Goal: Check status: Check status

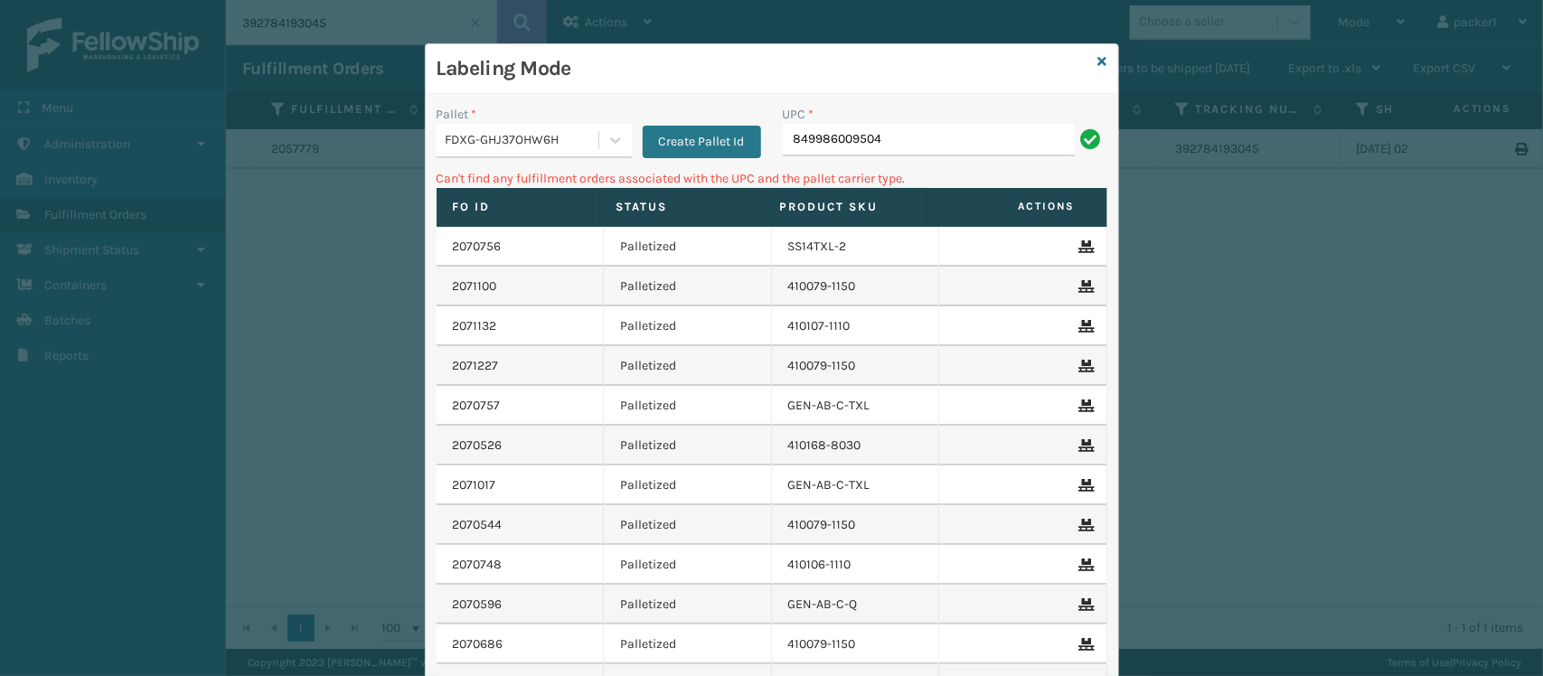
click at [476, 156] on div "FDXG-GHJ37OHW6H" at bounding box center [534, 141] width 195 height 34
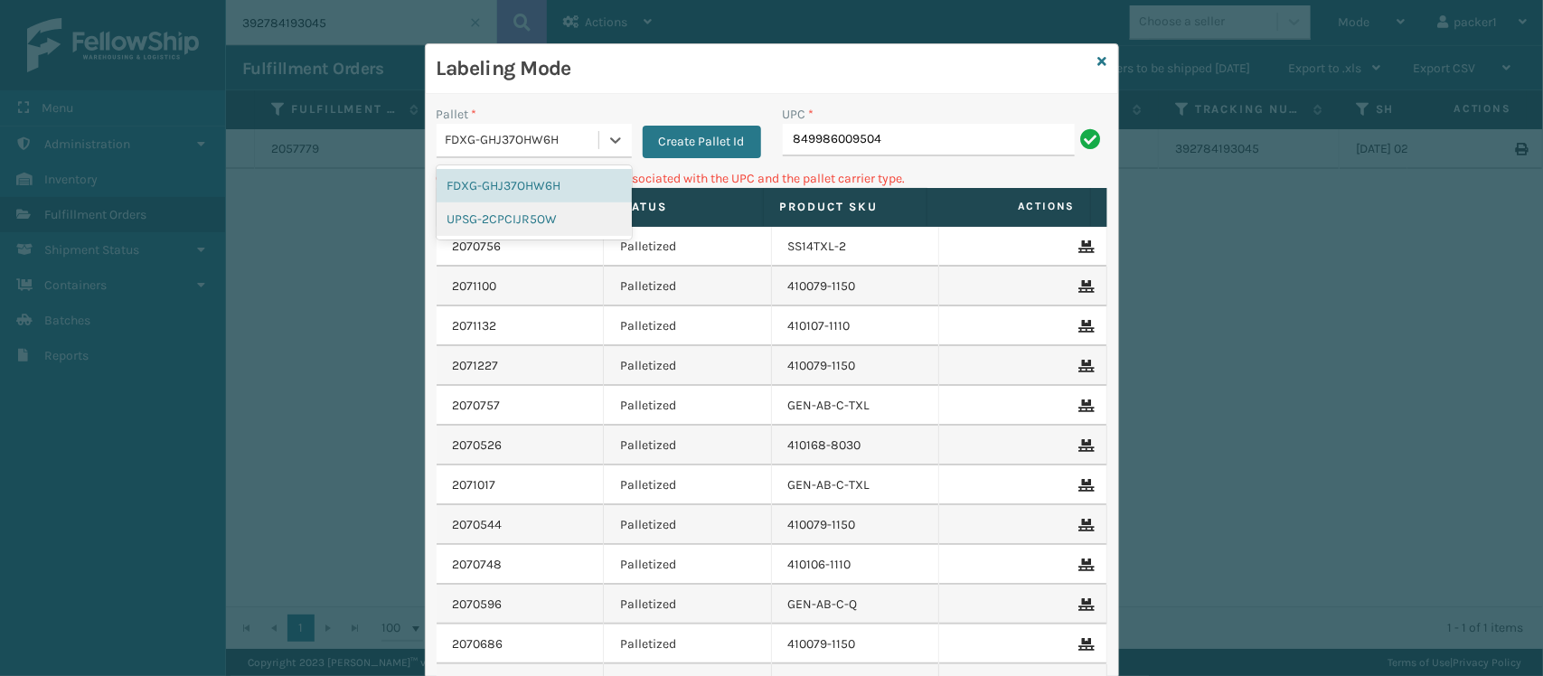
click at [475, 215] on div "UPSG-2CPCIJR5OW" at bounding box center [534, 219] width 195 height 33
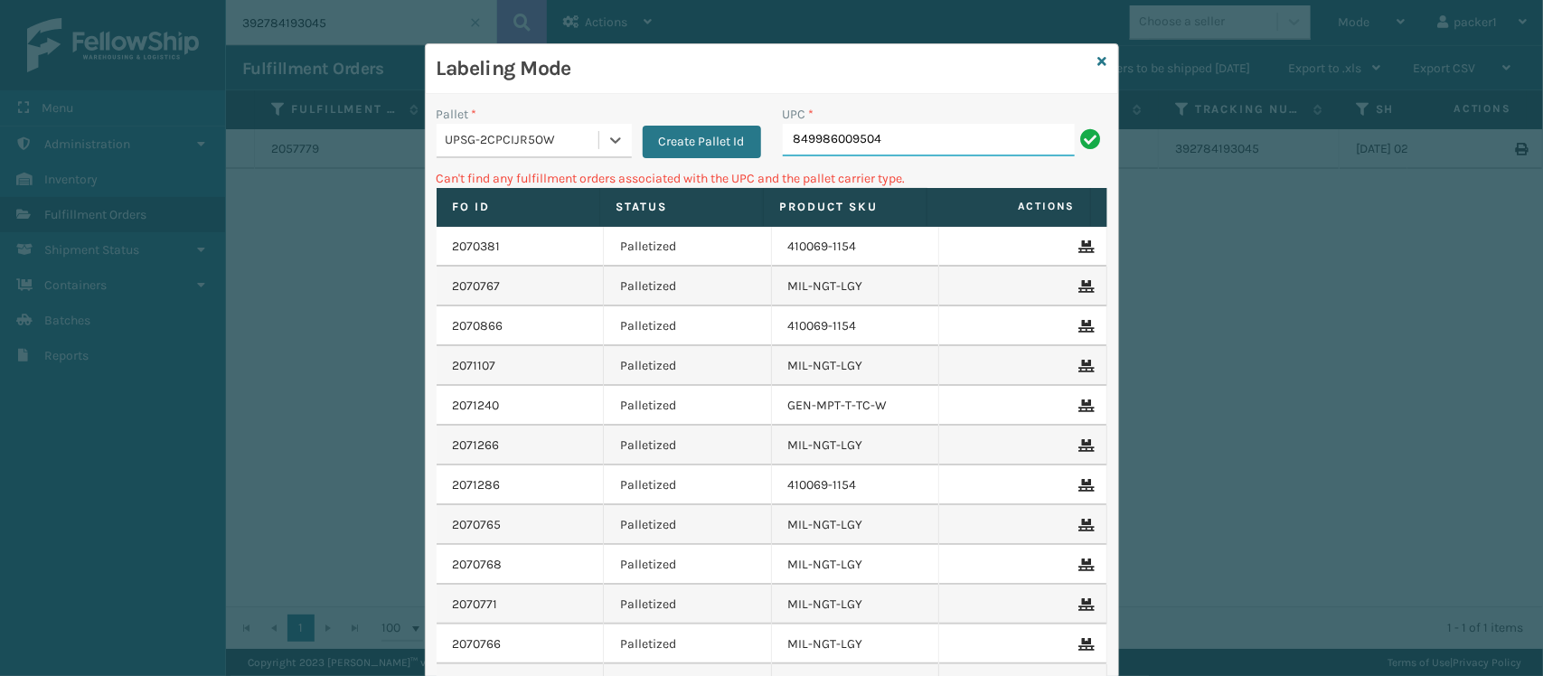
click at [910, 146] on input "849986009504" at bounding box center [929, 140] width 292 height 33
click at [599, 140] on div at bounding box center [615, 140] width 33 height 33
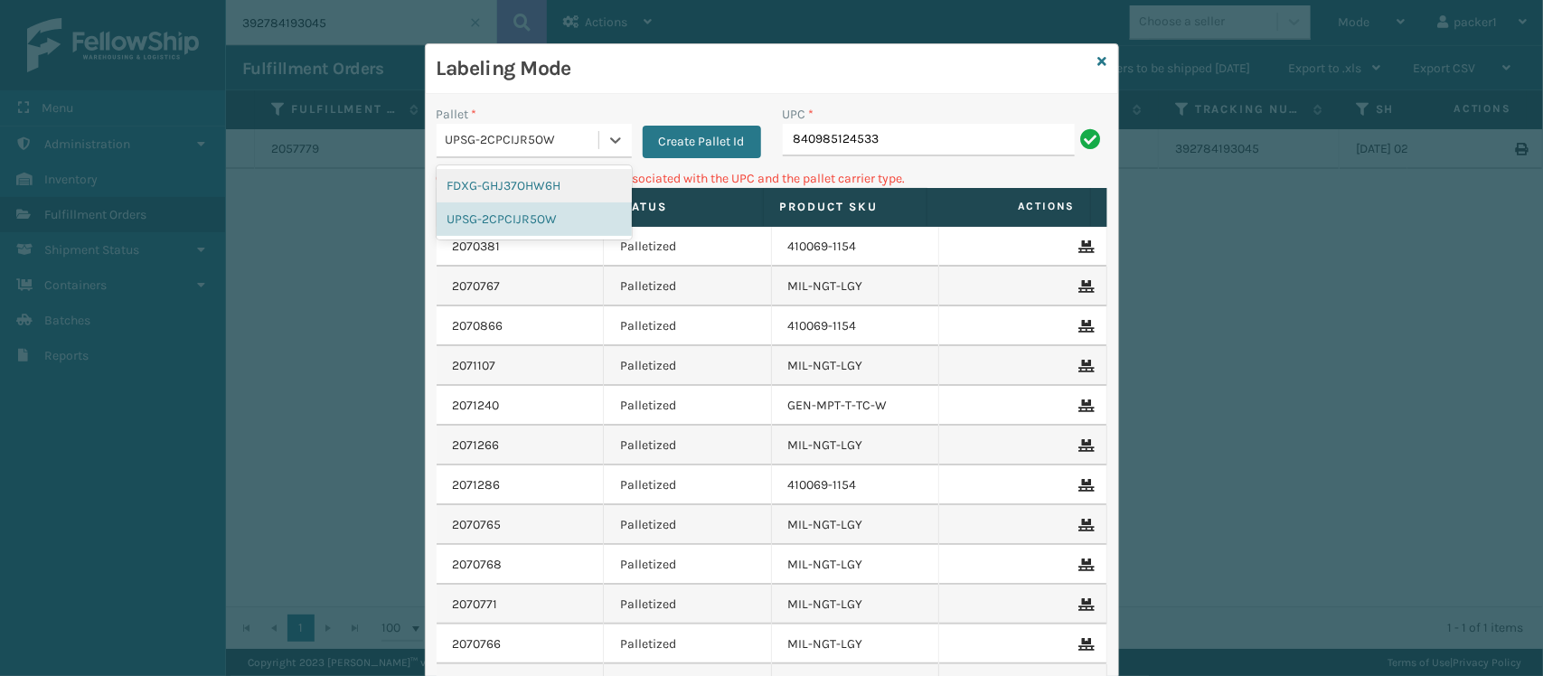
click at [515, 188] on div "FDXG-GHJ37OHW6H" at bounding box center [534, 185] width 195 height 33
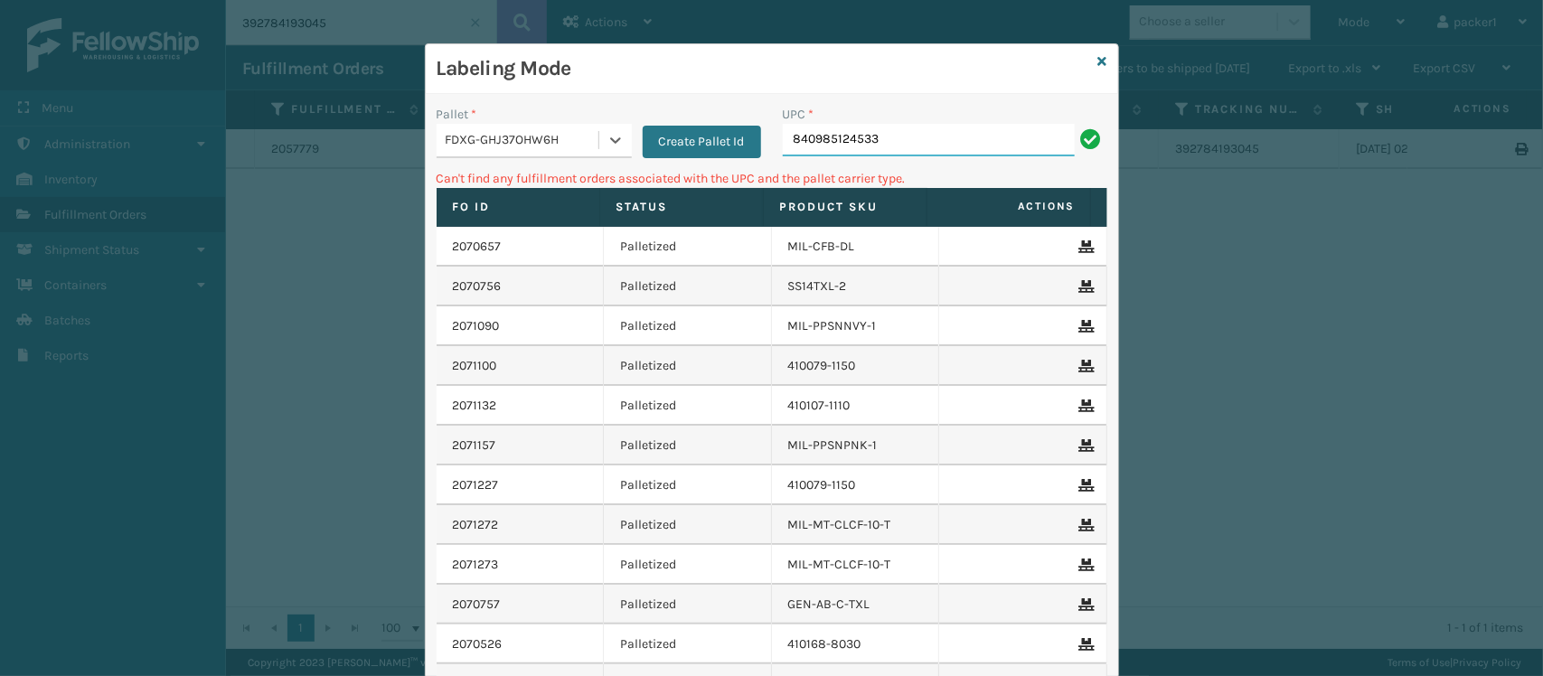
click at [893, 132] on input "840985124533" at bounding box center [929, 140] width 292 height 33
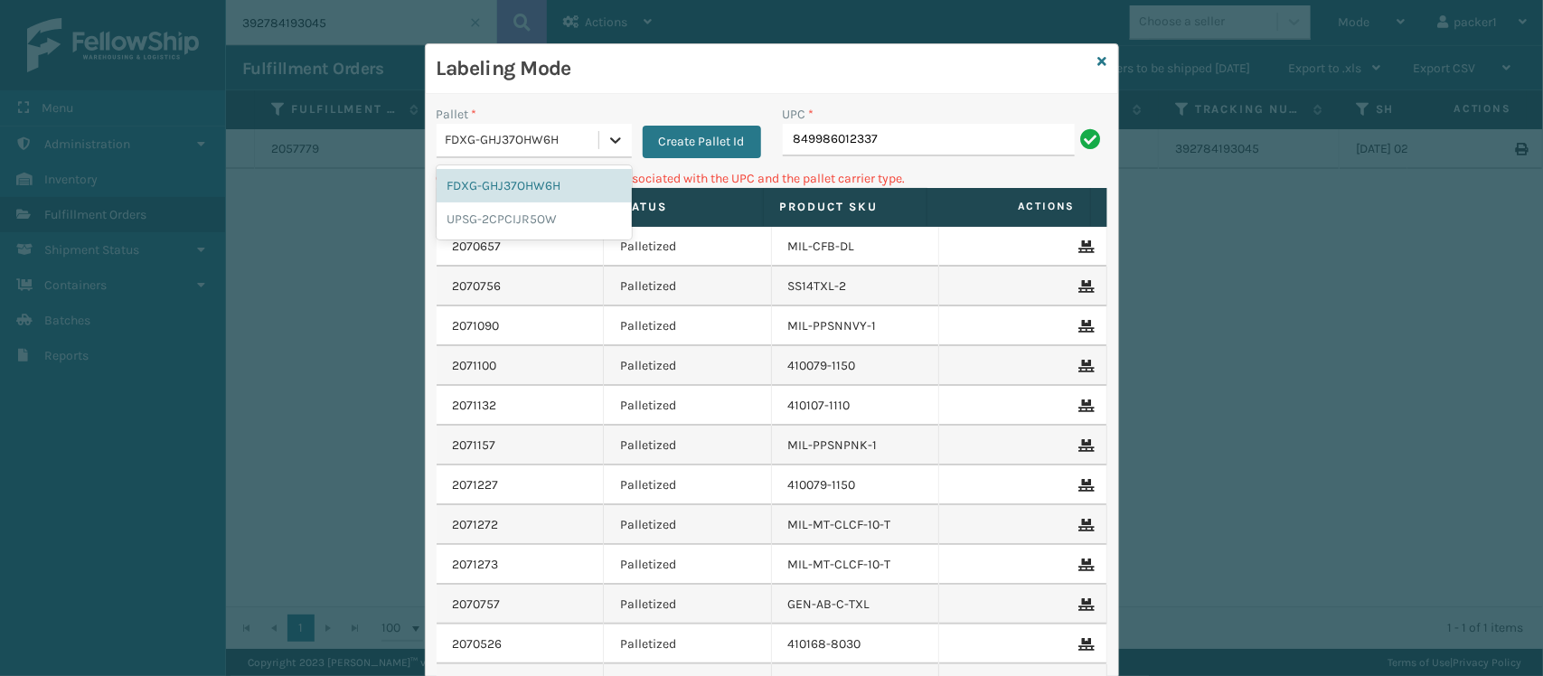
click at [611, 150] on div at bounding box center [615, 140] width 33 height 33
click at [552, 211] on div "UPSG-2CPCIJR5OW" at bounding box center [534, 219] width 195 height 33
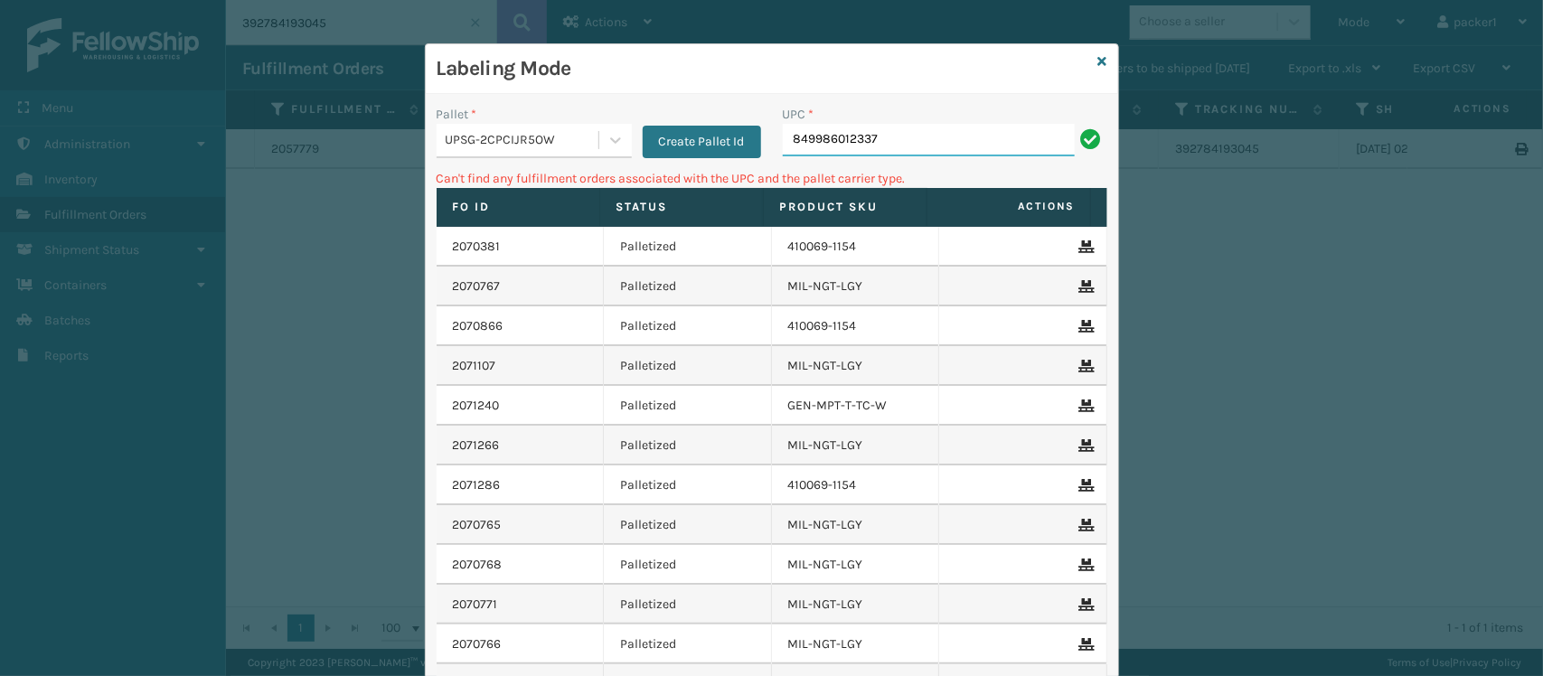
click at [959, 145] on input "849986012337" at bounding box center [929, 140] width 292 height 33
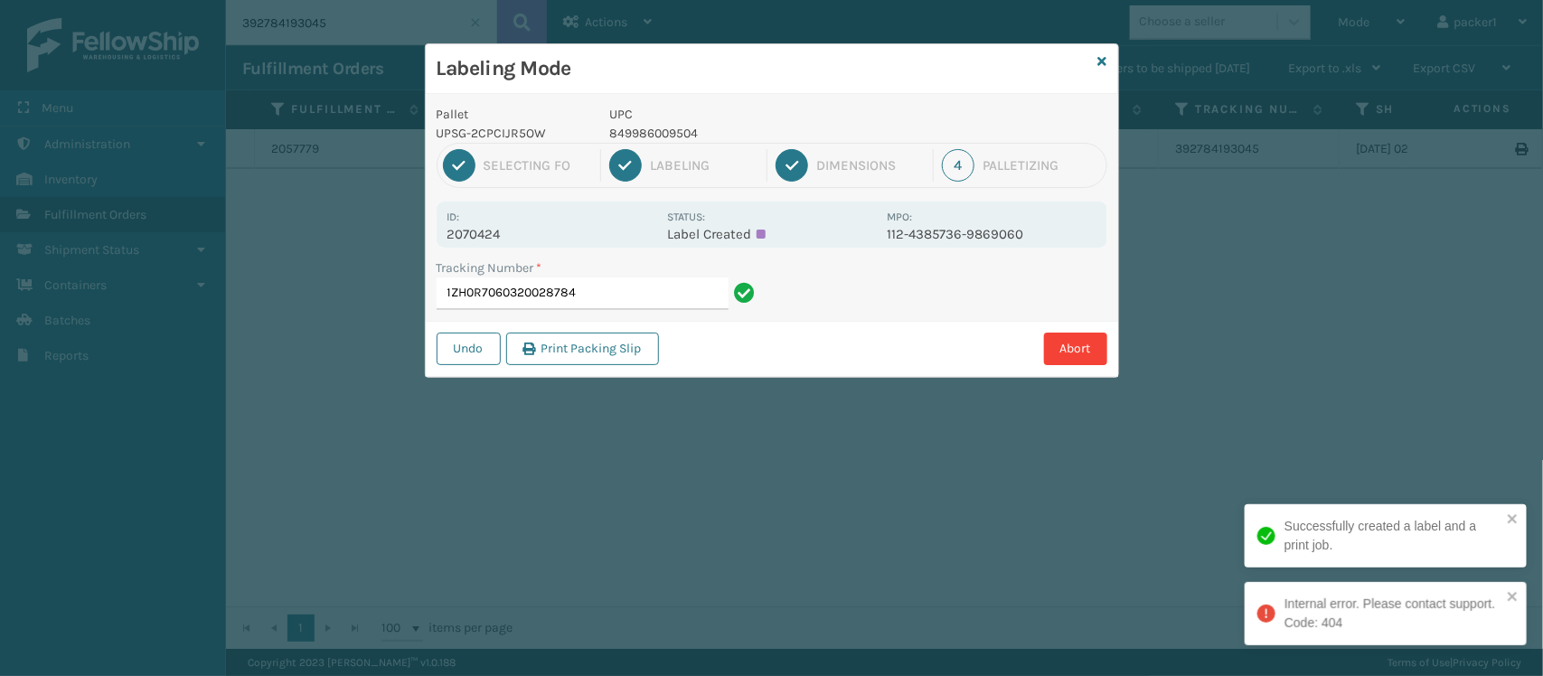
type input "1ZH0R7060320028784"
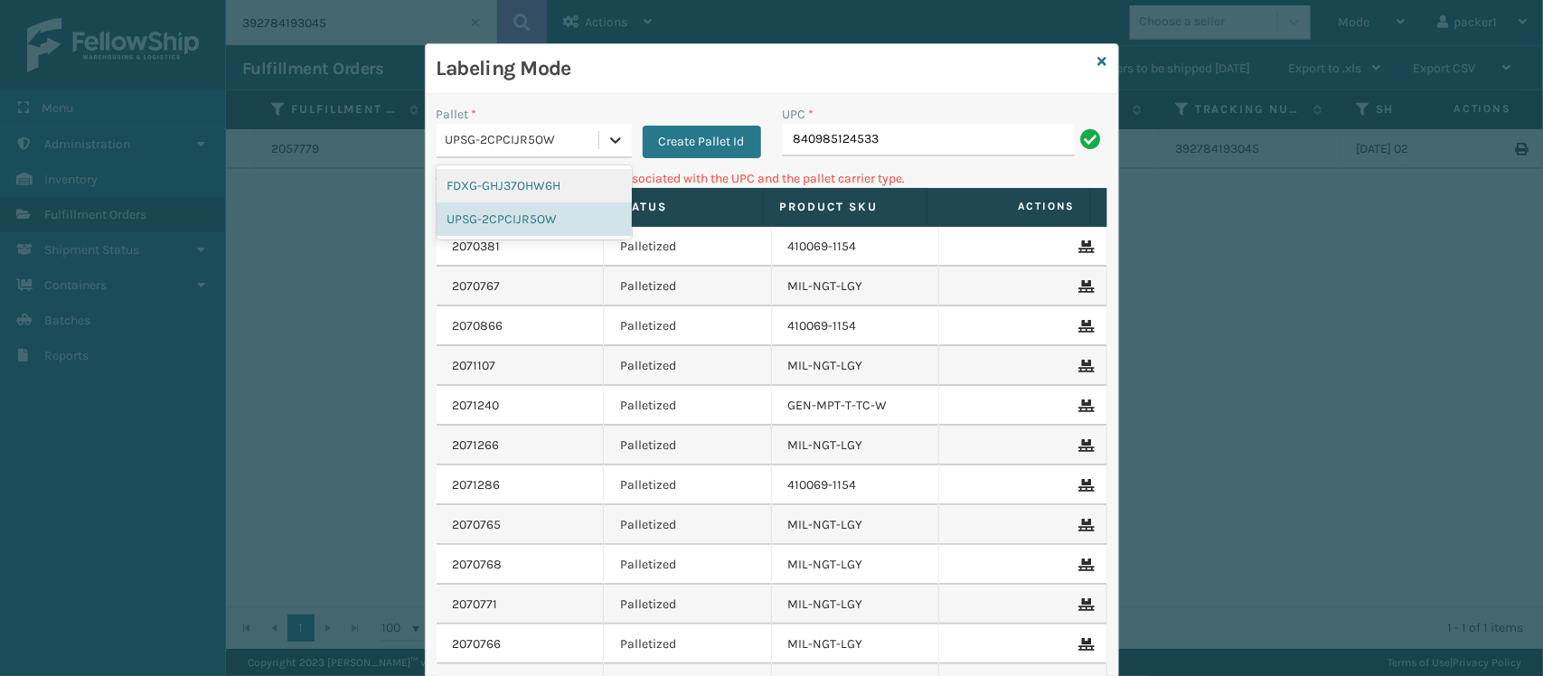
click at [610, 141] on icon at bounding box center [615, 140] width 11 height 6
click at [558, 182] on div "FDXG-GHJ37OHW6H" at bounding box center [534, 185] width 195 height 33
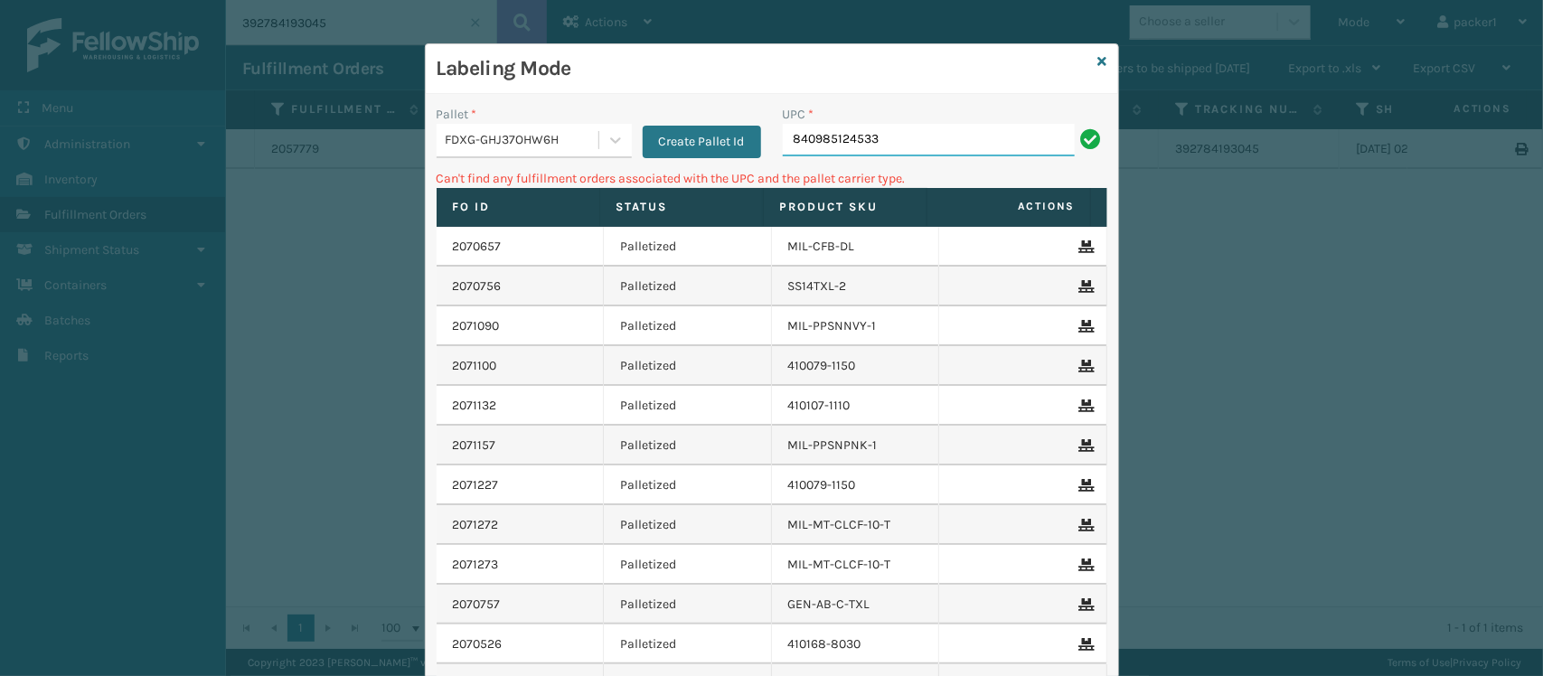
click at [906, 142] on input "840985124533" at bounding box center [929, 140] width 292 height 33
click at [557, 154] on div "FDXG-GHJ37OHW6H" at bounding box center [518, 141] width 162 height 30
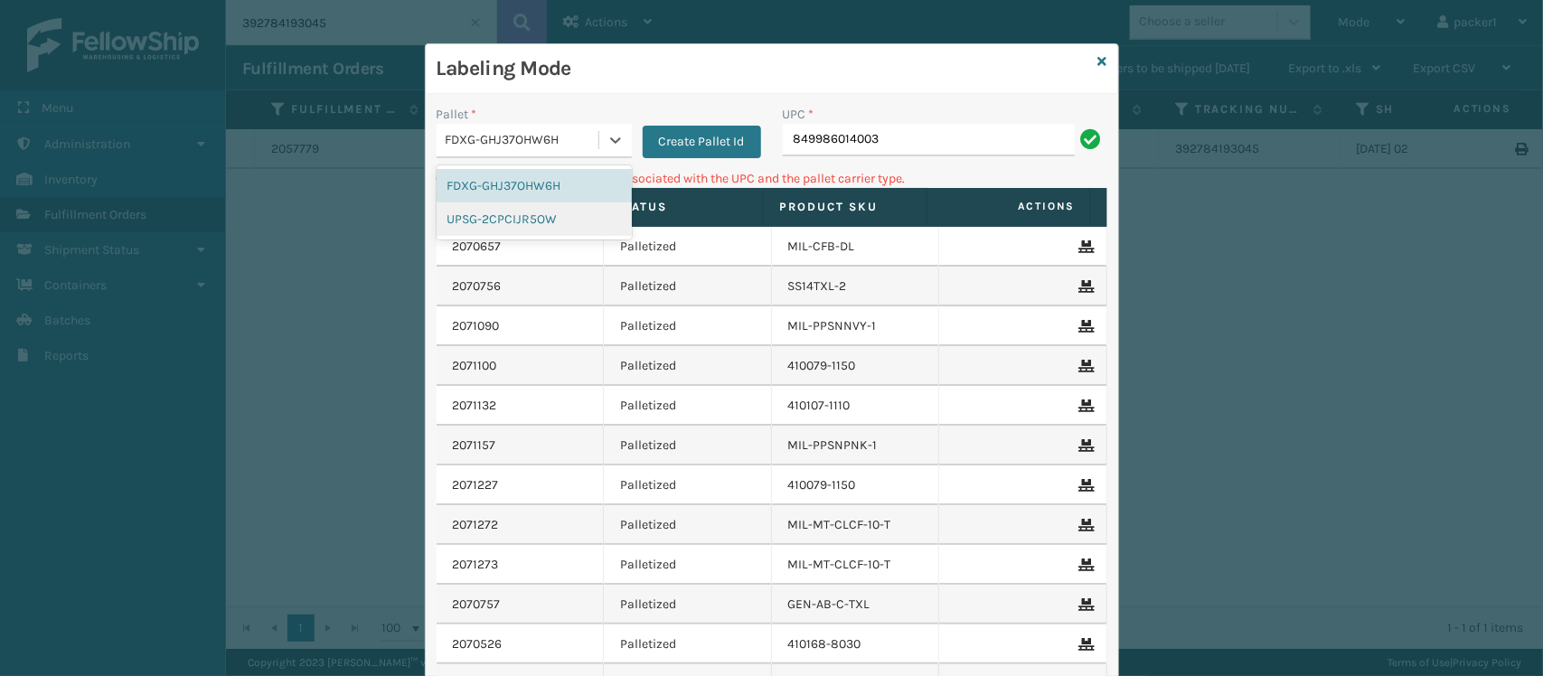
click at [515, 233] on div "UPSG-2CPCIJR5OW" at bounding box center [534, 219] width 195 height 33
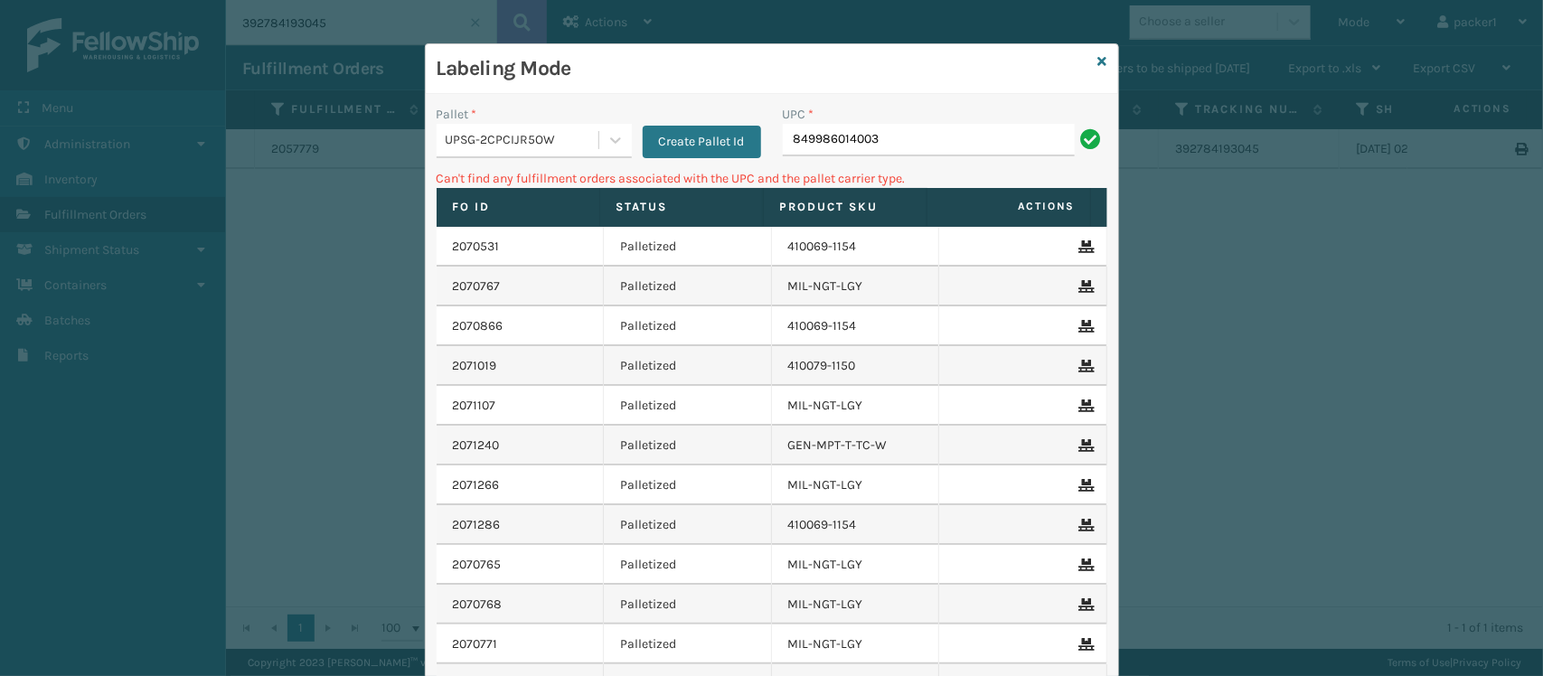
click at [1020, 114] on div "UPC *" at bounding box center [945, 114] width 325 height 19
click at [952, 127] on input "849986014003" at bounding box center [929, 140] width 292 height 33
click at [495, 155] on div "UPSG-2CPCIJR5OW" at bounding box center [518, 141] width 162 height 30
click at [491, 179] on div "FDXG-GHJ37OHW6H" at bounding box center [534, 185] width 195 height 33
click at [888, 149] on input "SS14TXL" at bounding box center [929, 140] width 292 height 33
